Goal: Information Seeking & Learning: Learn about a topic

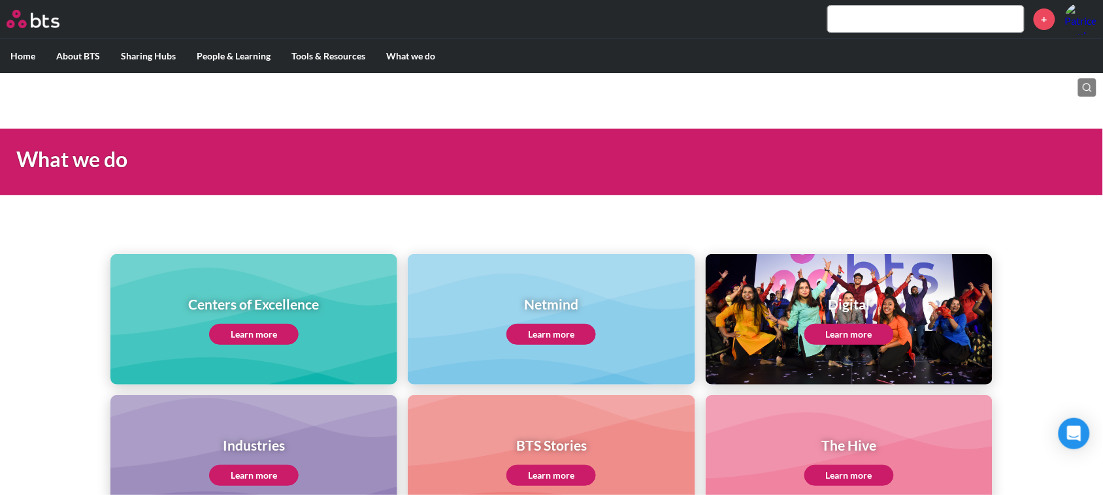
click at [252, 330] on link "Learn more" at bounding box center [254, 334] width 90 height 21
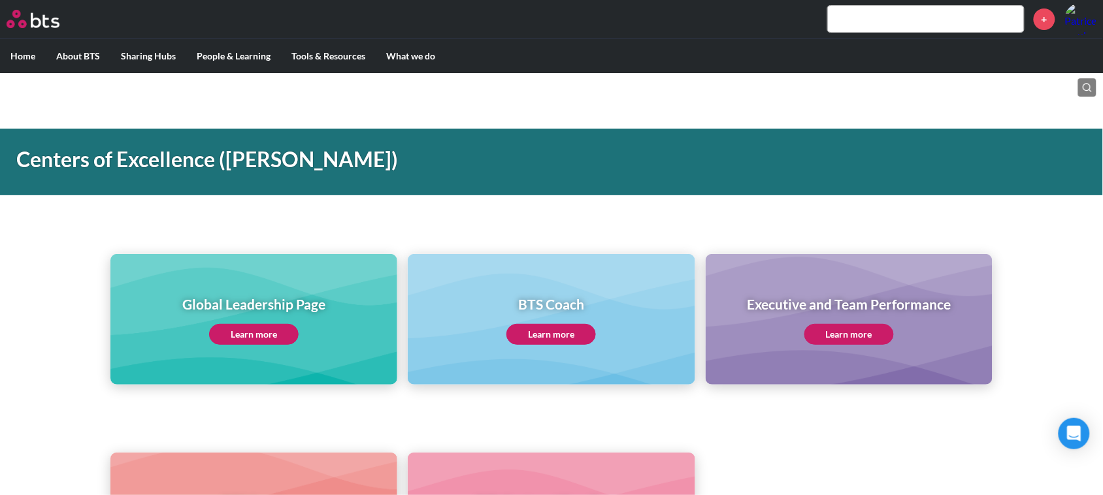
click at [547, 334] on link "Learn more" at bounding box center [551, 334] width 90 height 21
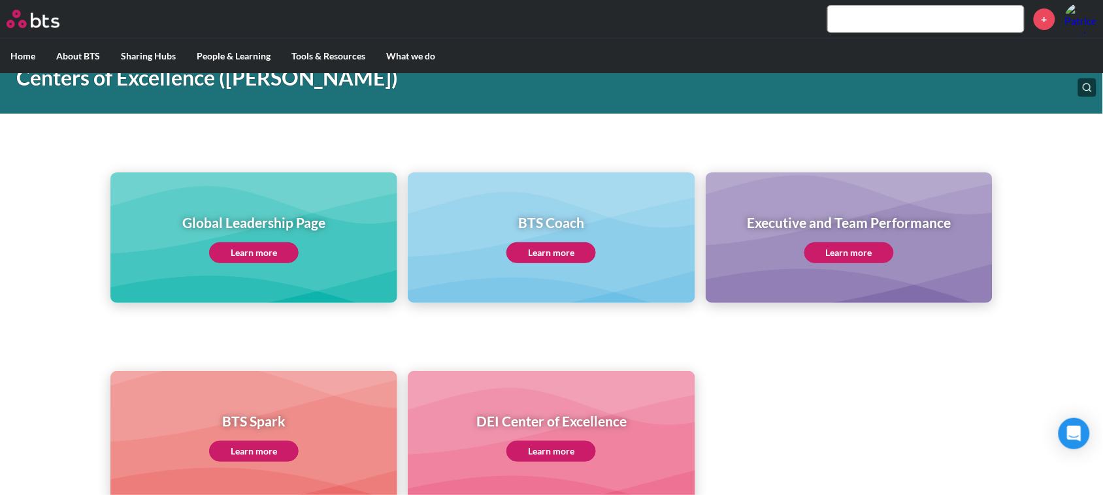
click at [832, 247] on link "Learn more" at bounding box center [849, 252] width 90 height 21
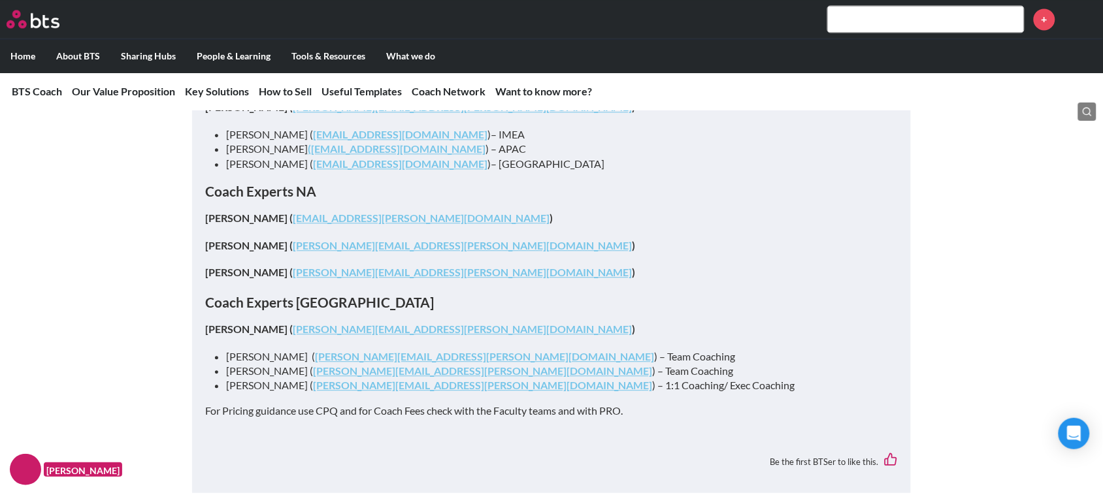
scroll to position [6535, 0]
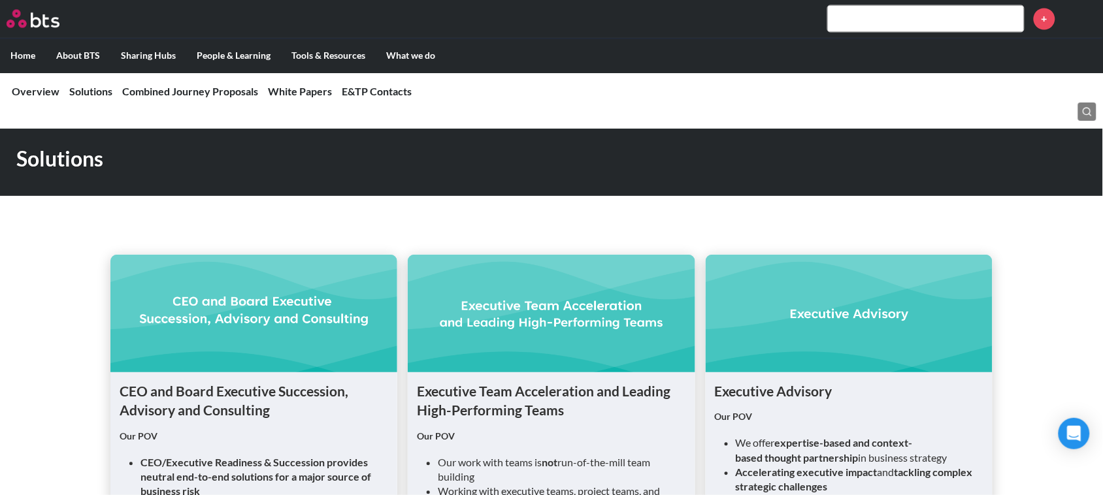
scroll to position [572, 0]
